Goal: Find specific page/section: Find specific page/section

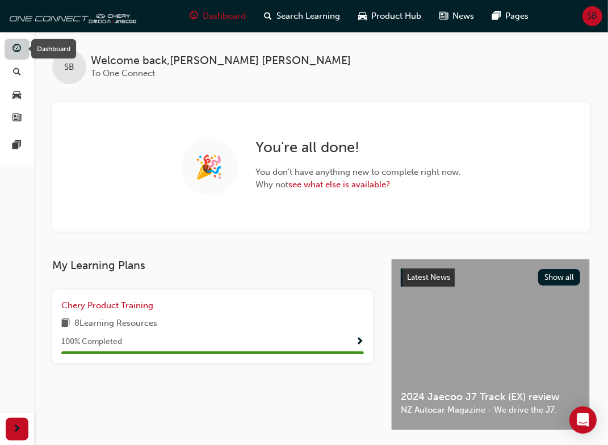
click at [16, 49] on span "guage-icon" at bounding box center [17, 49] width 9 height 10
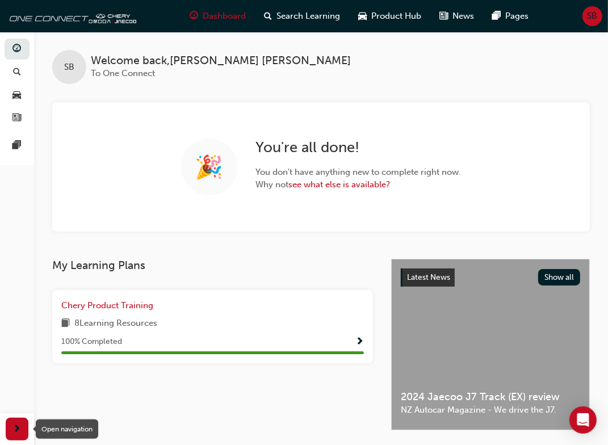
click at [20, 427] on span "next-icon" at bounding box center [17, 430] width 9 height 14
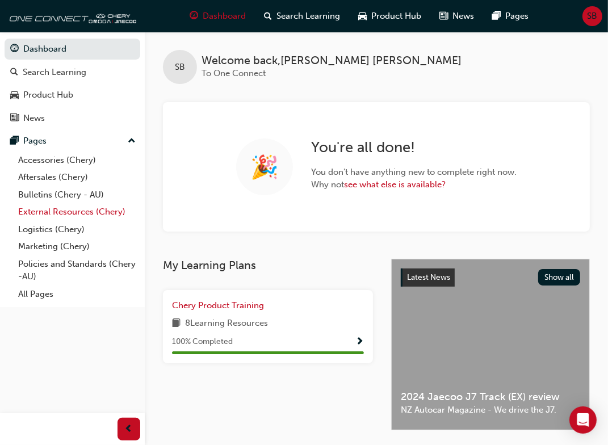
click at [52, 215] on link "External Resources (Chery)" at bounding box center [77, 212] width 127 height 18
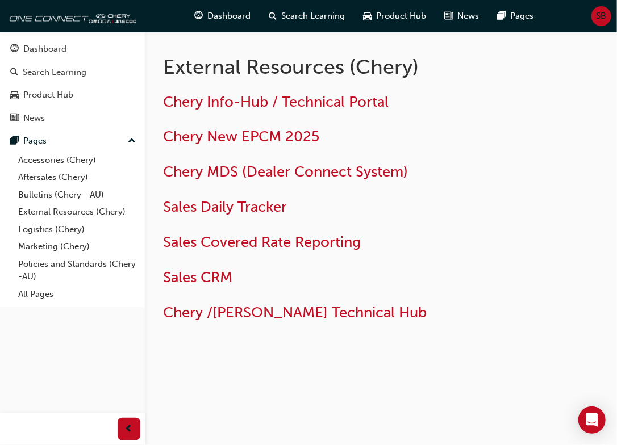
drag, startPoint x: -16, startPoint y: 379, endPoint x: -21, endPoint y: 385, distance: 7.2
drag, startPoint x: -21, startPoint y: 385, endPoint x: 469, endPoint y: 202, distance: 522.5
click at [477, 202] on h2 "Sales Daily Tracker" at bounding box center [347, 207] width 369 height 18
click at [261, 170] on span "Chery MDS (Dealer Connect System)" at bounding box center [285, 172] width 245 height 18
